Goal: Transaction & Acquisition: Purchase product/service

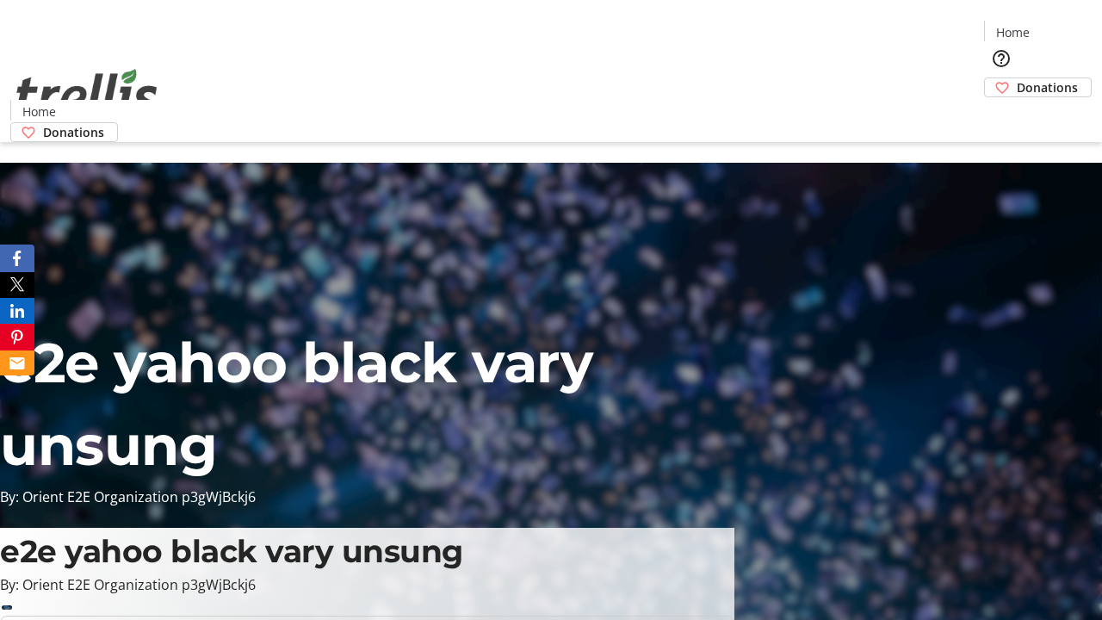
click at [1016, 78] on span "Donations" at bounding box center [1046, 87] width 61 height 18
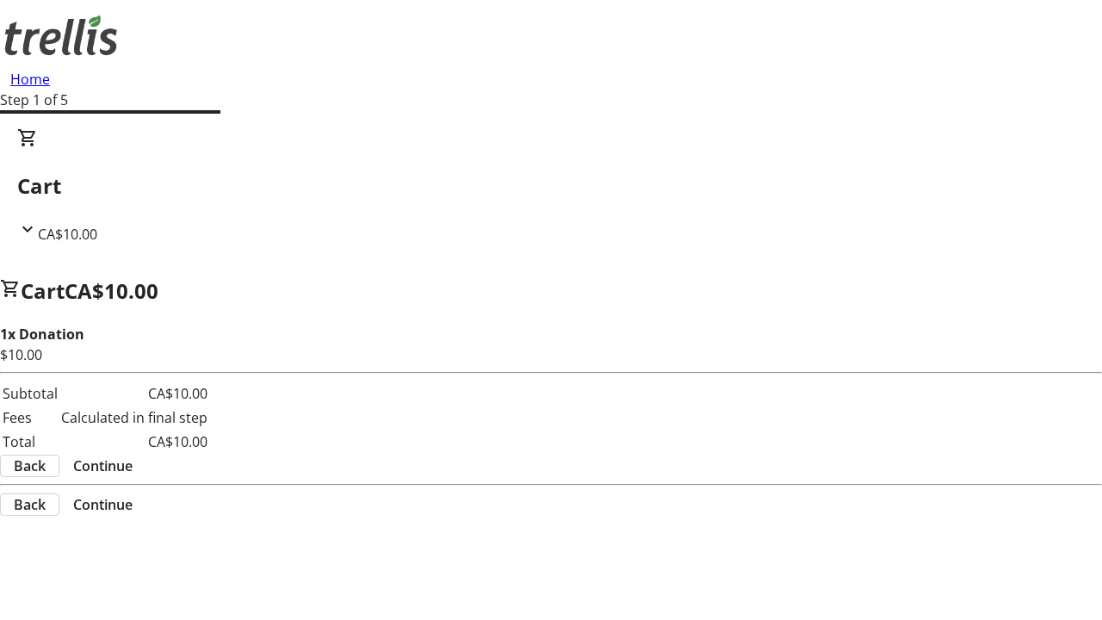
select select "CA"
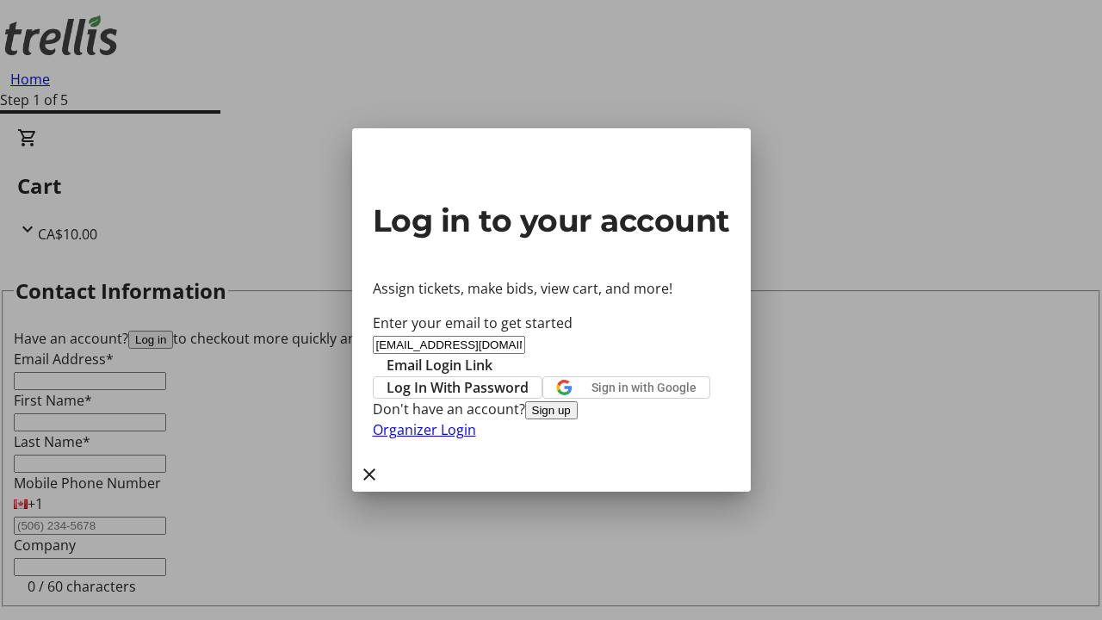
type input "[EMAIL_ADDRESS][DOMAIN_NAME]"
click at [492, 355] on span "Email Login Link" at bounding box center [439, 365] width 106 height 21
